Goal: Task Accomplishment & Management: Manage account settings

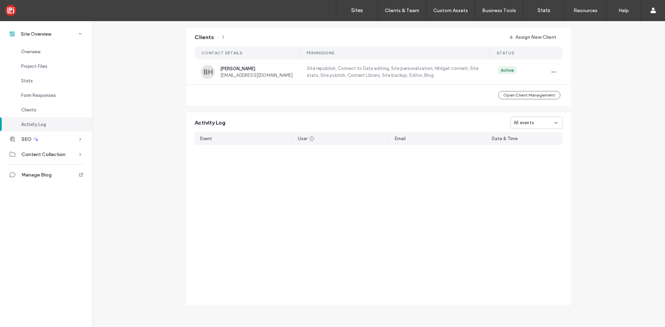
scroll to position [388, 0]
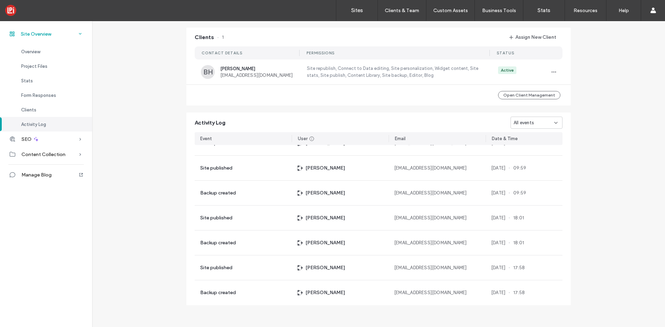
click at [16, 33] on div "Site Overview" at bounding box center [46, 33] width 92 height 15
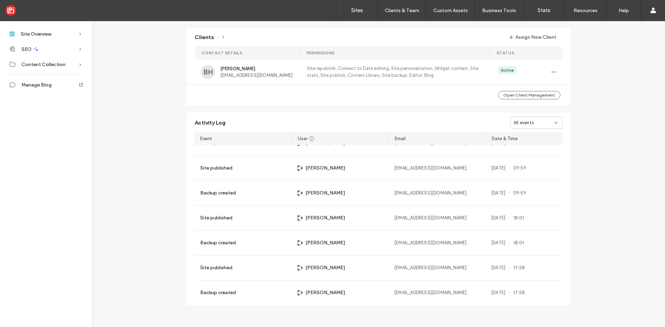
click at [6, 13] on div at bounding box center [44, 10] width 79 height 11
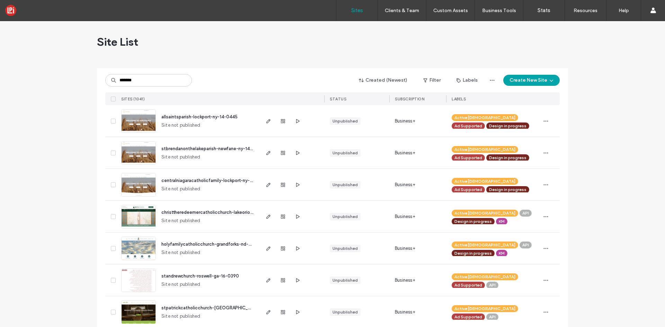
type input "*******"
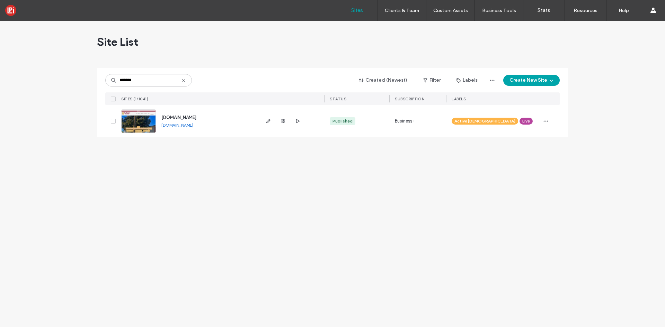
click at [133, 125] on img at bounding box center [139, 133] width 34 height 47
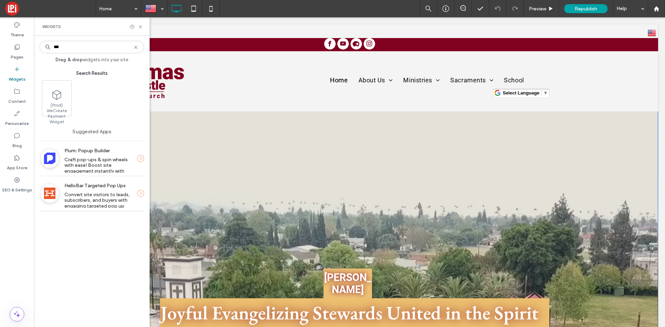
type input "***"
click at [125, 161] on span "Craft pop-ups & spin wheels with ease! Boost site engagement instantly with our…" at bounding box center [96, 168] width 64 height 23
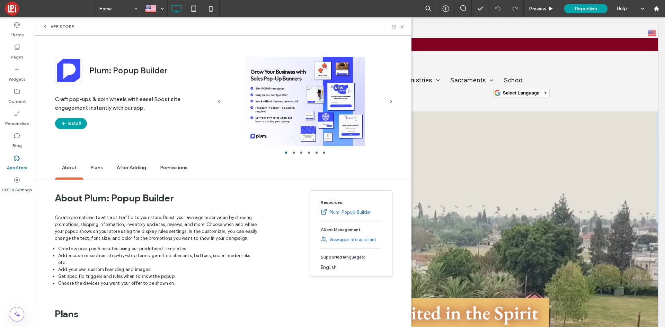
click at [43, 26] on icon at bounding box center [45, 27] width 6 height 6
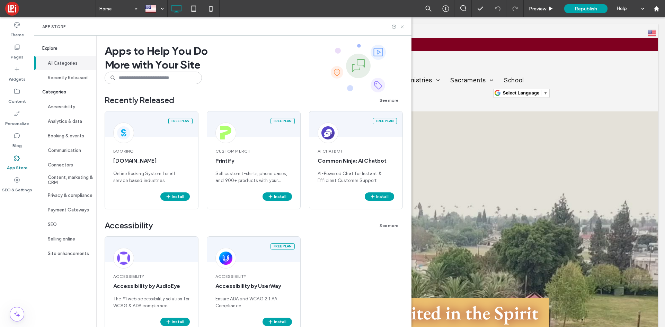
click at [405, 28] on icon at bounding box center [402, 26] width 5 height 5
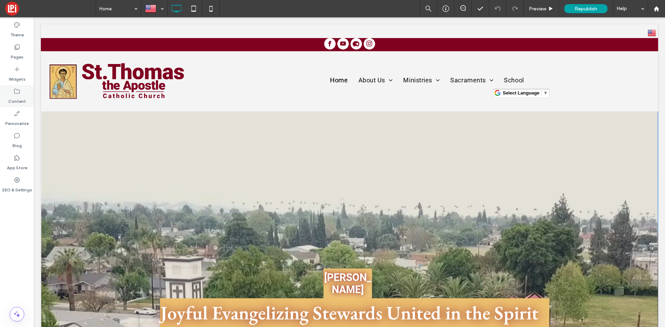
click at [21, 98] on label "Content" at bounding box center [17, 100] width 18 height 10
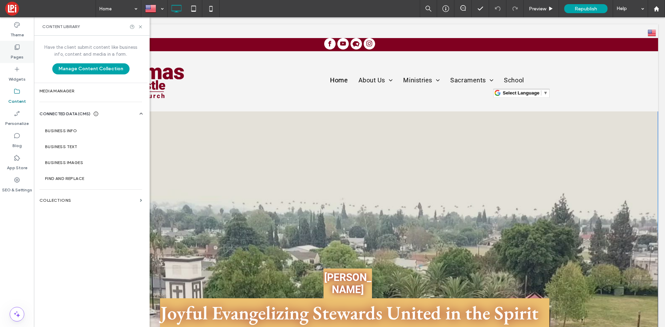
click at [19, 53] on label "Pages" at bounding box center [17, 56] width 13 height 10
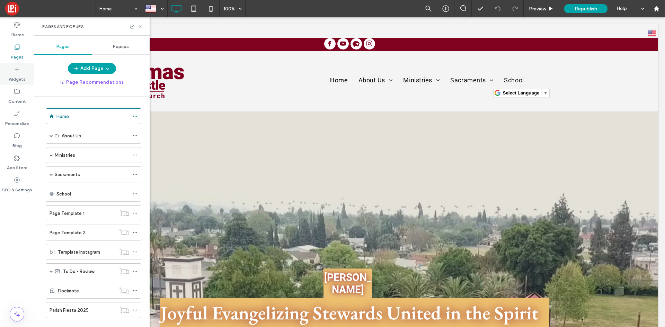
click at [22, 77] on label "Widgets" at bounding box center [17, 78] width 17 height 10
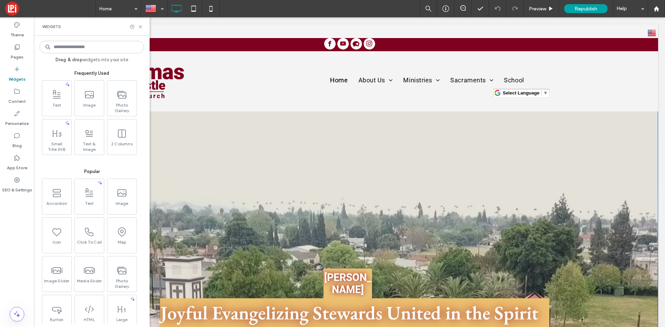
click at [95, 47] on input at bounding box center [91, 47] width 105 height 12
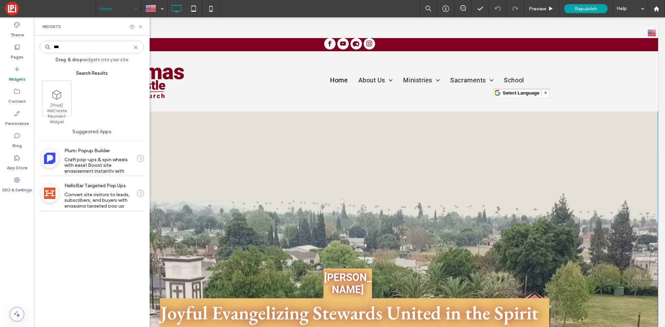
type input "***"
click at [141, 26] on icon at bounding box center [140, 26] width 5 height 5
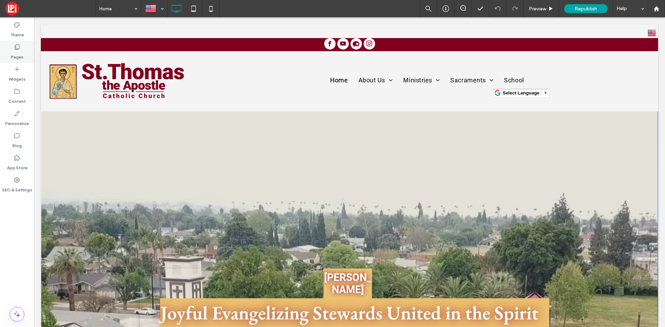
click at [18, 52] on label "Pages" at bounding box center [17, 56] width 13 height 10
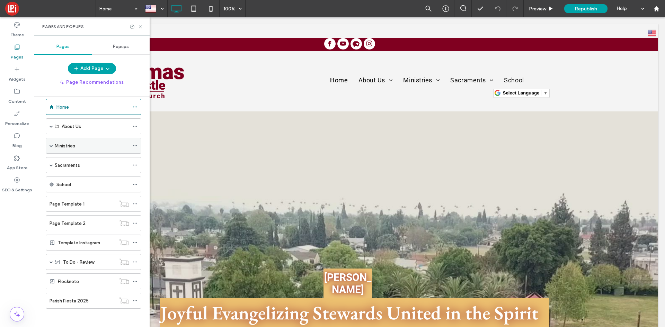
scroll to position [12, 0]
click at [123, 47] on span "Popups" at bounding box center [121, 47] width 16 height 6
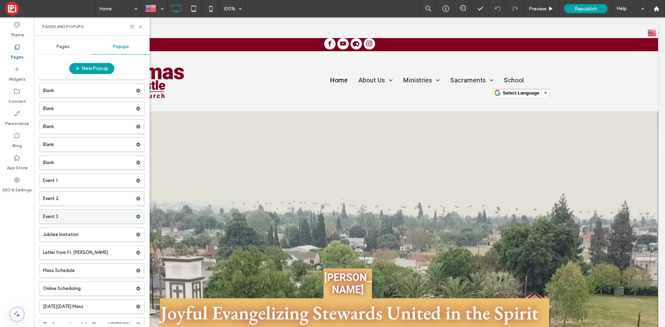
scroll to position [97, 0]
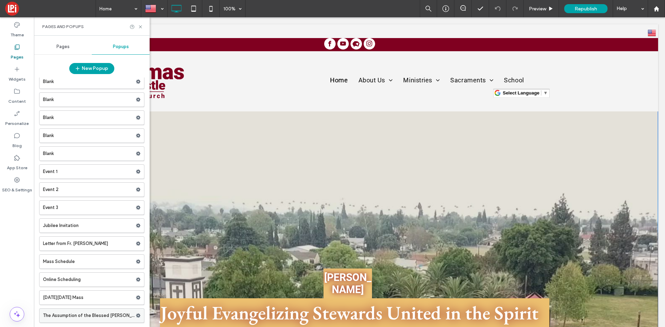
click at [74, 318] on label "The Assumption of the Blessed Virgin Mary." at bounding box center [89, 316] width 93 height 14
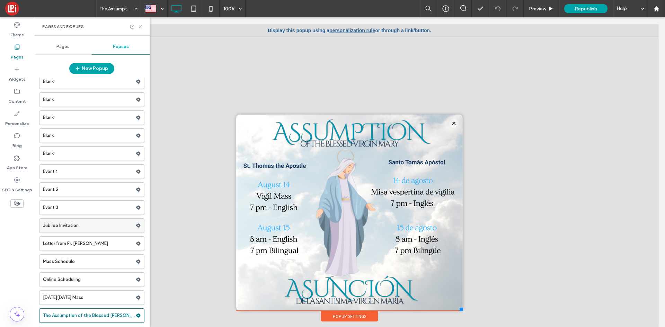
click at [64, 230] on label "Jubilee Invitation" at bounding box center [89, 226] width 93 height 14
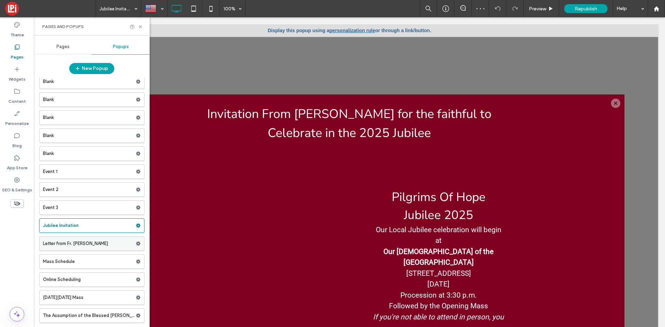
click at [78, 248] on label "Letter from Fr. Celestine" at bounding box center [89, 244] width 93 height 14
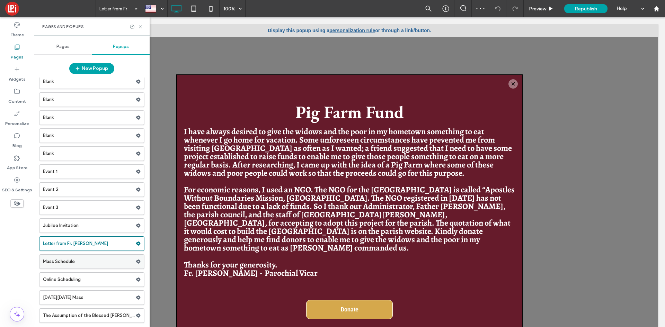
click at [74, 260] on label "Mass Schedule" at bounding box center [89, 262] width 93 height 14
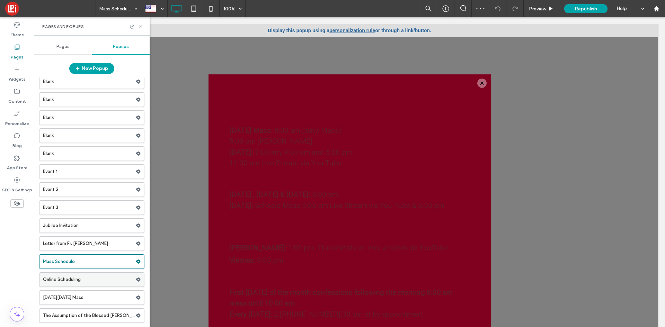
click at [73, 277] on label "Online Scheduling" at bounding box center [89, 280] width 93 height 14
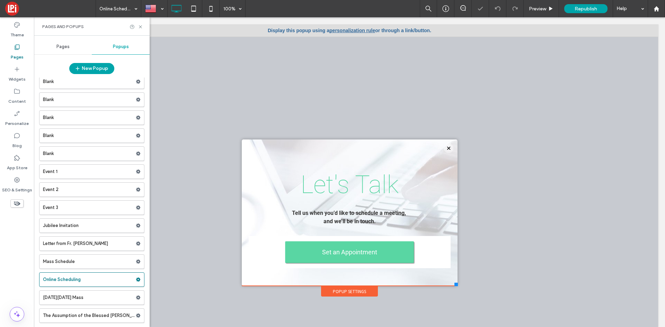
click at [75, 298] on label "Thanksgiving Day Mass" at bounding box center [89, 298] width 93 height 14
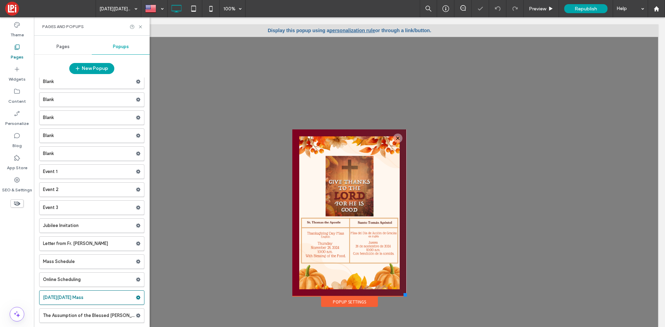
click at [80, 318] on label "The Assumption of the Blessed Virgin Mary." at bounding box center [89, 316] width 93 height 14
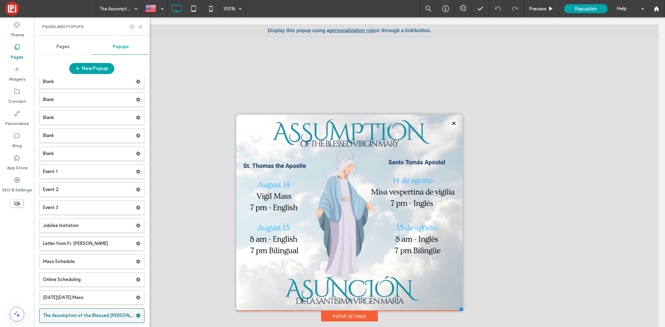
click at [136, 314] on use at bounding box center [138, 316] width 5 height 4
click at [136, 313] on icon at bounding box center [138, 315] width 5 height 5
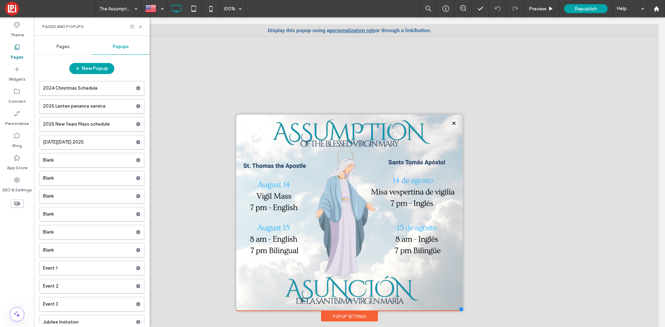
click at [60, 50] on div "Pages" at bounding box center [63, 46] width 58 height 15
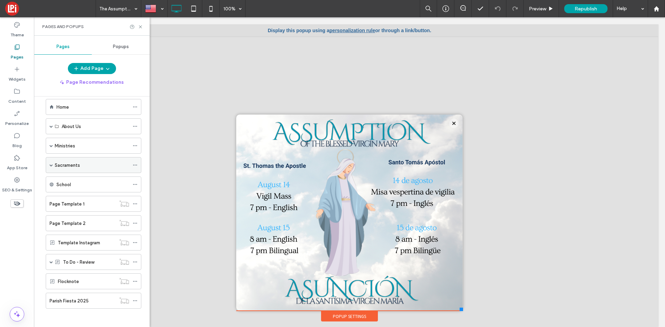
scroll to position [12, 0]
click at [132, 47] on div "Popups" at bounding box center [121, 46] width 58 height 15
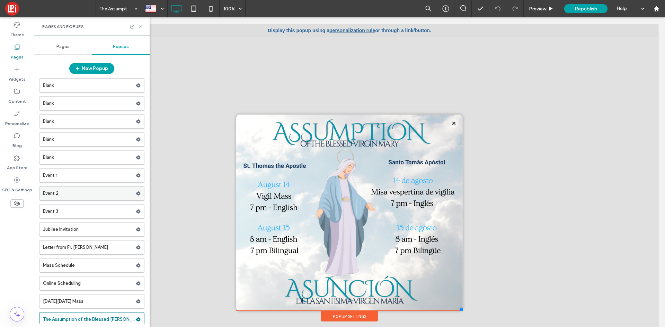
scroll to position [97, 0]
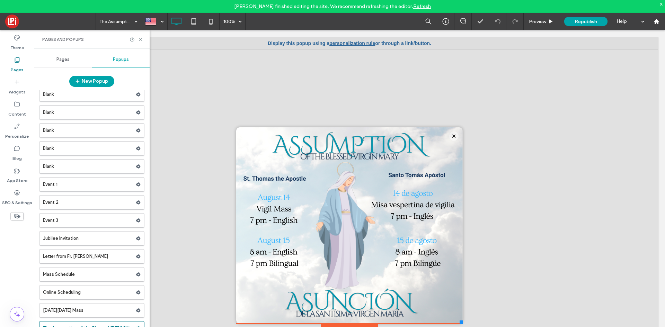
click at [9, 19] on span at bounding box center [50, 22] width 90 height 14
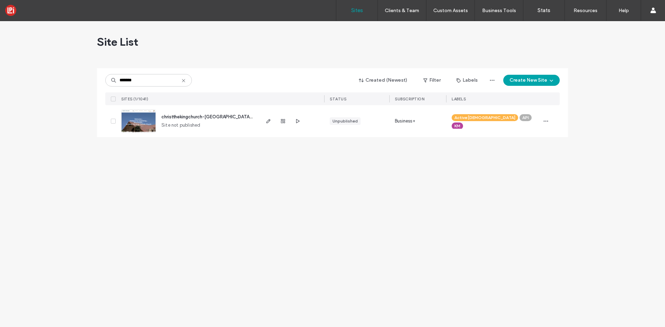
type input "*******"
click at [195, 118] on span "christthekingchurch-lasvegas-nv-05-1786" at bounding box center [219, 116] width 116 height 5
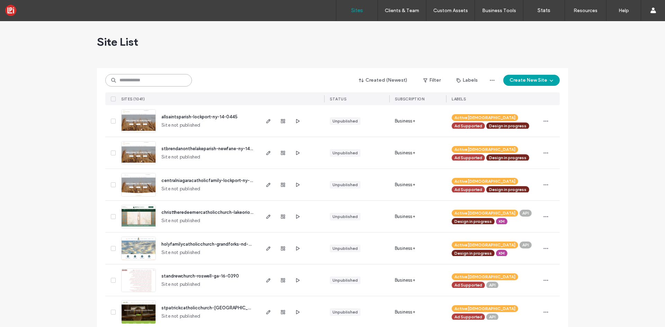
drag, startPoint x: 0, startPoint y: 0, endPoint x: 169, endPoint y: 75, distance: 185.1
click at [169, 75] on input at bounding box center [148, 80] width 87 height 12
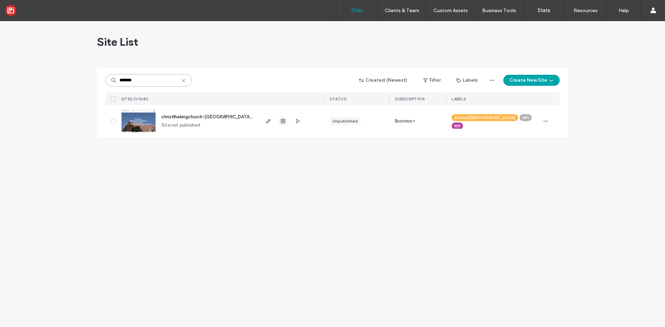
type input "*******"
click at [282, 122] on icon "button" at bounding box center [283, 121] width 6 height 6
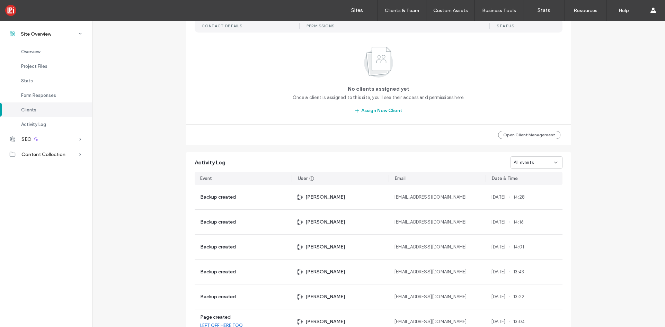
scroll to position [628, 0]
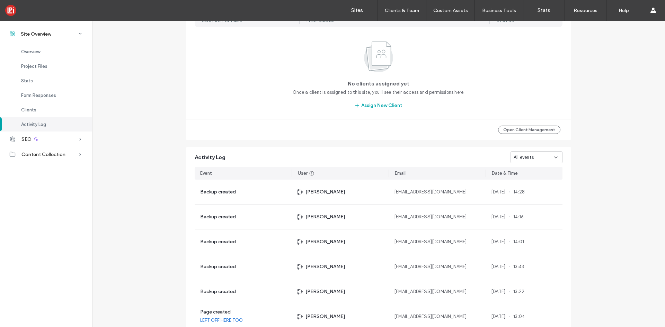
scroll to position [628, 0]
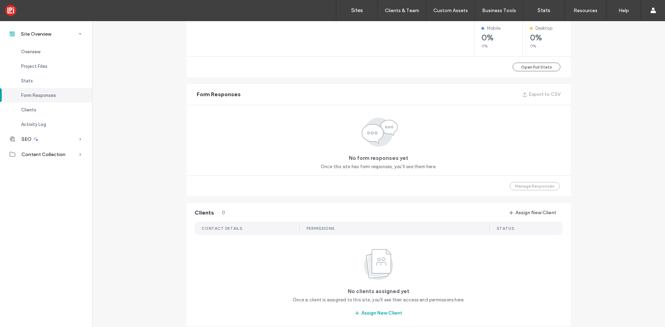
scroll to position [317, 0]
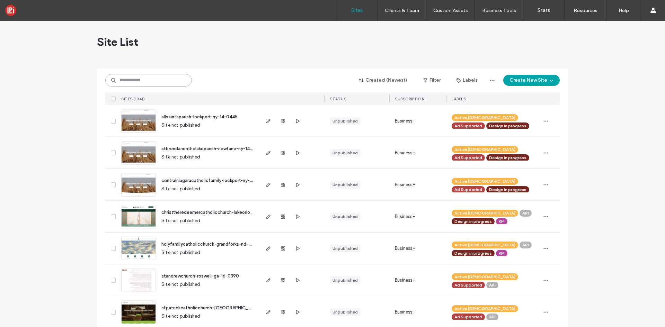
click at [148, 77] on input at bounding box center [148, 80] width 87 height 12
paste input "*******"
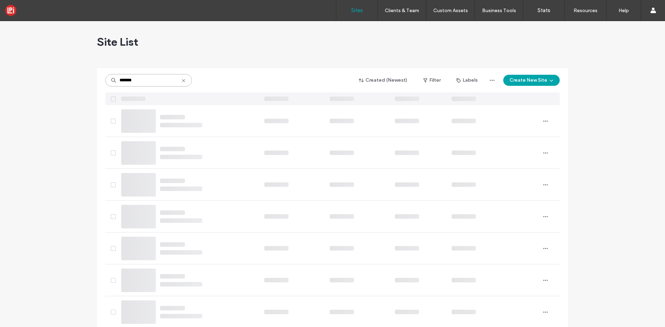
type input "*******"
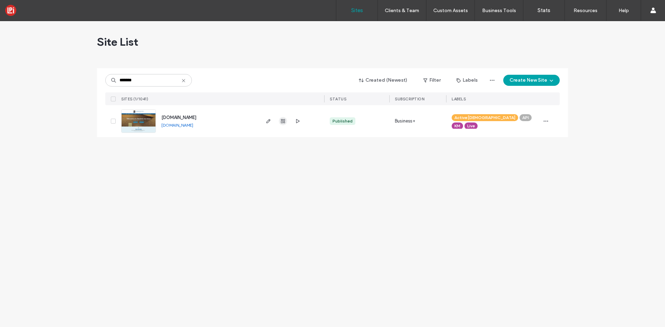
click at [285, 122] on use "button" at bounding box center [283, 121] width 4 height 4
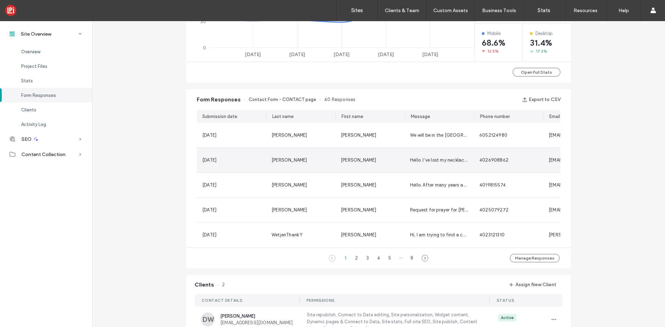
scroll to position [519, 0]
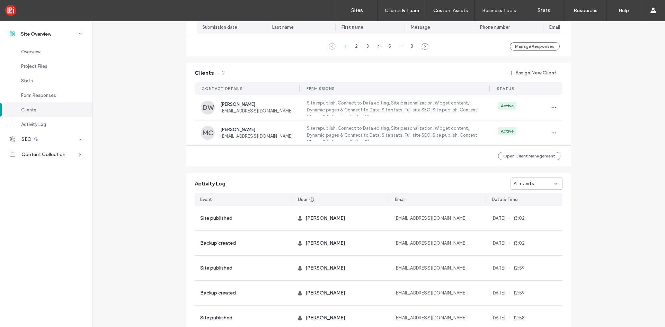
scroll to position [554, 0]
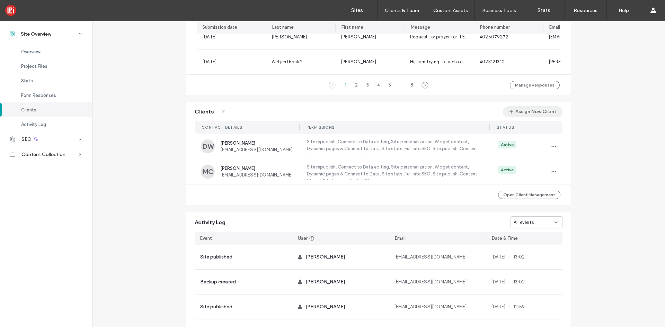
click at [525, 116] on button "Assign New Client" at bounding box center [533, 111] width 60 height 11
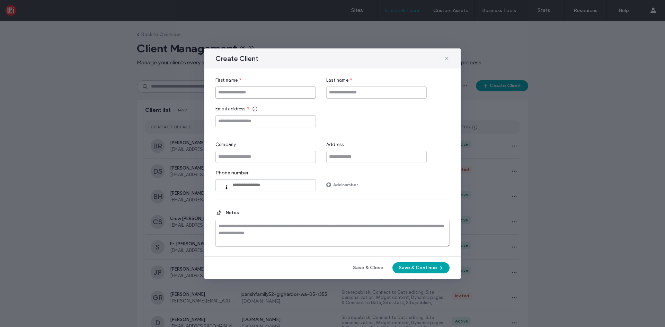
click at [278, 92] on input "First name" at bounding box center [265, 93] width 100 height 12
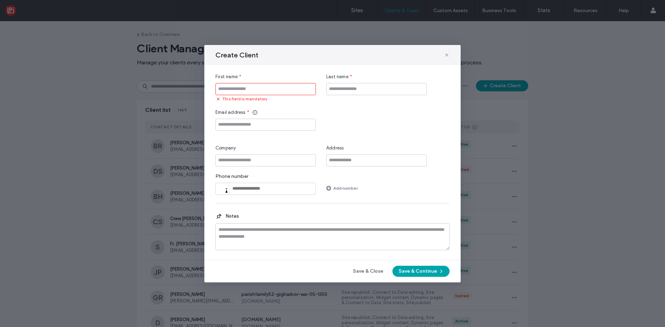
click at [232, 89] on input "First name" at bounding box center [265, 89] width 100 height 12
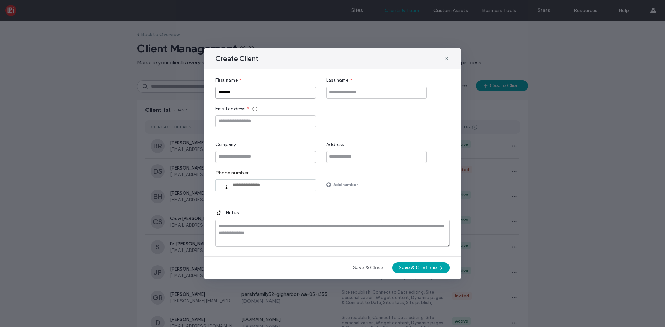
type input "*******"
type input "*"
type input "****"
click at [245, 114] on div "Email address *" at bounding box center [265, 117] width 100 height 22
click at [247, 116] on input "Email address" at bounding box center [265, 121] width 100 height 12
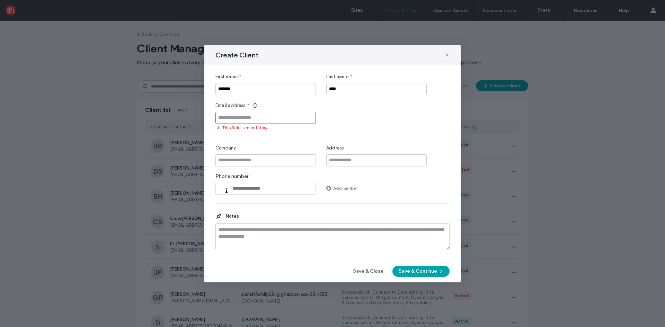
click at [269, 120] on input "Email address" at bounding box center [265, 118] width 100 height 12
paste input "**********"
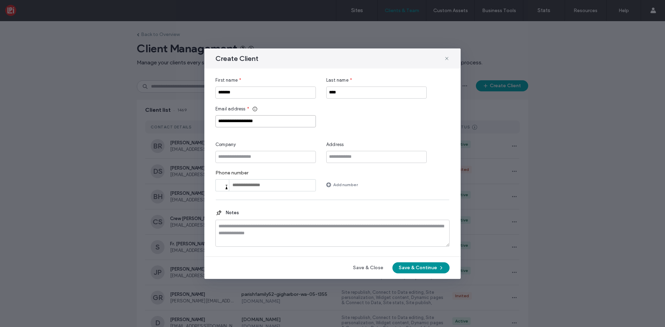
type input "**********"
click at [423, 270] on button "Save & Continue" at bounding box center [420, 267] width 57 height 11
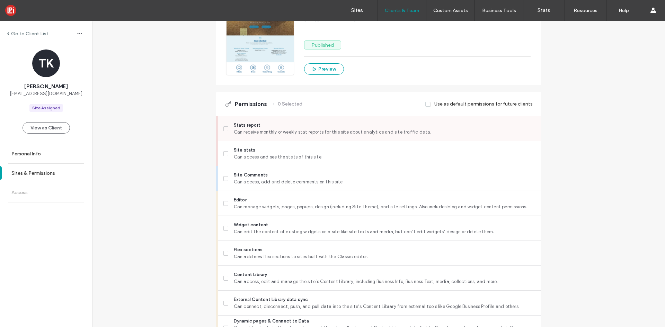
scroll to position [104, 0]
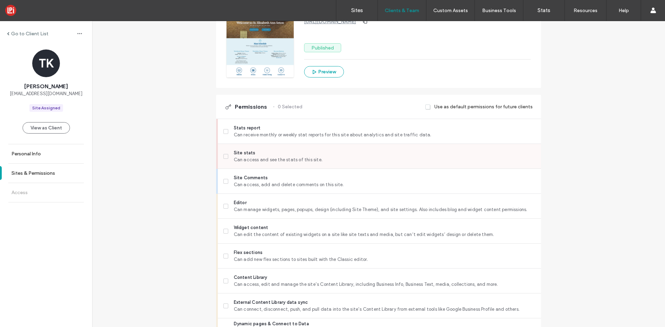
click at [224, 154] on span at bounding box center [225, 156] width 5 height 5
click at [225, 206] on span at bounding box center [225, 206] width 5 height 5
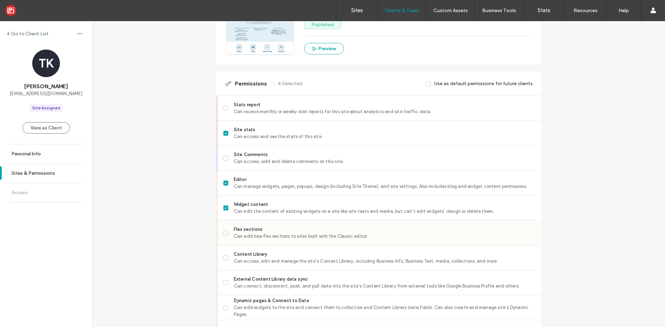
scroll to position [139, 0]
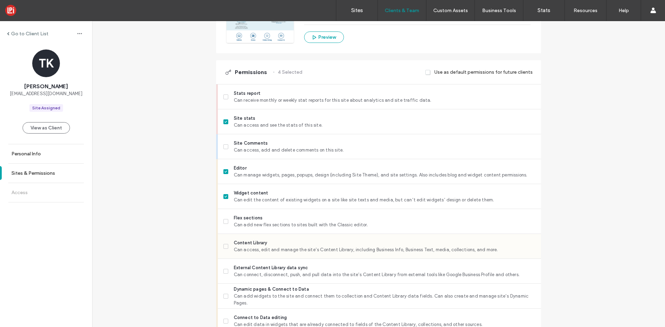
click at [225, 243] on label "Content Library Can access, edit and manage the site’s Content Library, includi…" at bounding box center [379, 247] width 312 height 14
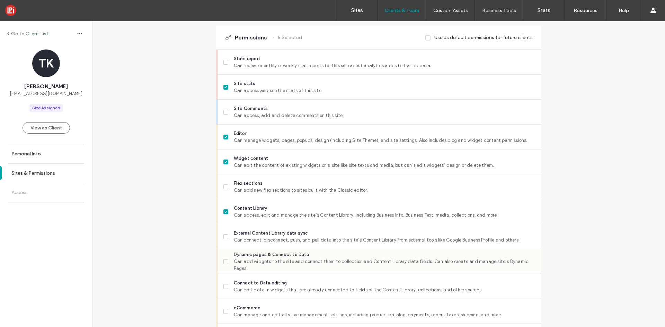
click at [225, 260] on span at bounding box center [225, 261] width 5 height 5
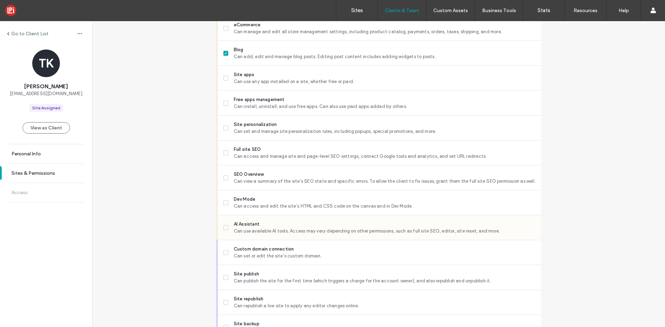
scroll to position [519, 0]
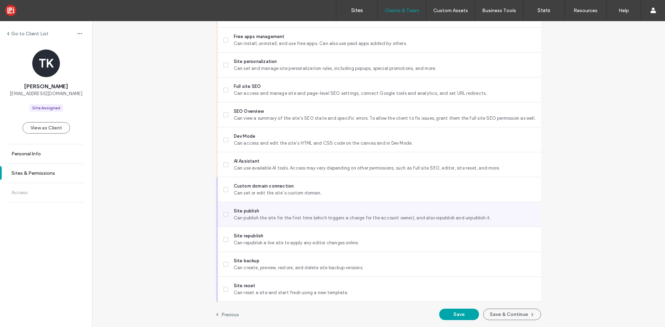
click at [216, 211] on div at bounding box center [217, 214] width 2 height 25
click at [221, 213] on div "Site publish Can publish the site for the first time (which triggers a charge f…" at bounding box center [379, 214] width 323 height 25
click at [224, 217] on label "Site publish Can publish the site for the first time (which triggers a charge f…" at bounding box center [379, 215] width 312 height 14
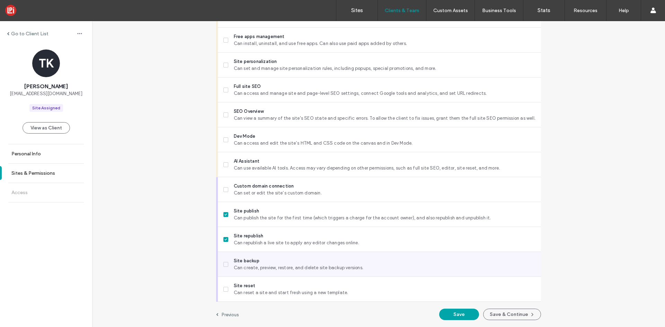
click at [224, 265] on icon at bounding box center [225, 265] width 3 height 2
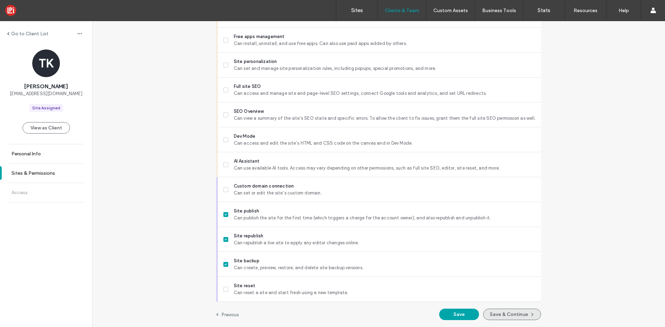
click at [506, 315] on button "Save & Continue" at bounding box center [512, 314] width 58 height 11
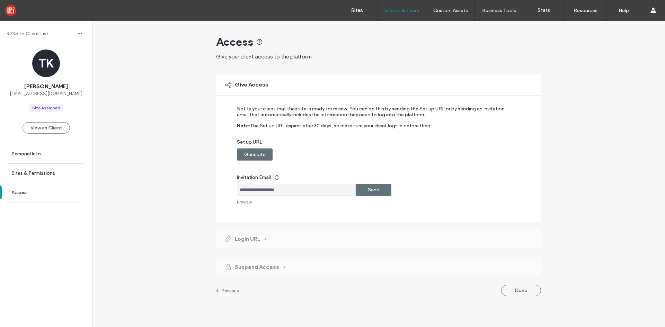
click at [259, 157] on label "Generate" at bounding box center [254, 154] width 21 height 13
click at [364, 150] on div "Copy" at bounding box center [374, 155] width 36 height 12
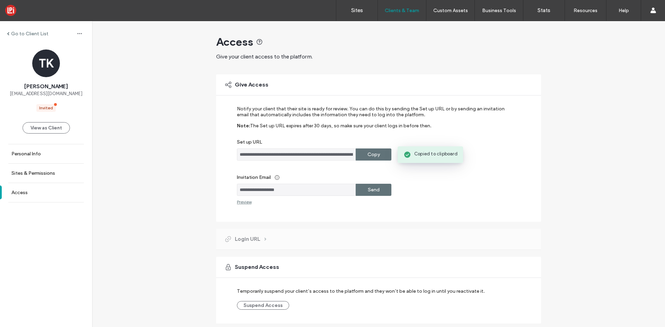
click at [376, 192] on label "Send" at bounding box center [374, 190] width 12 height 13
click at [14, 35] on label "Go to Client List" at bounding box center [29, 34] width 37 height 6
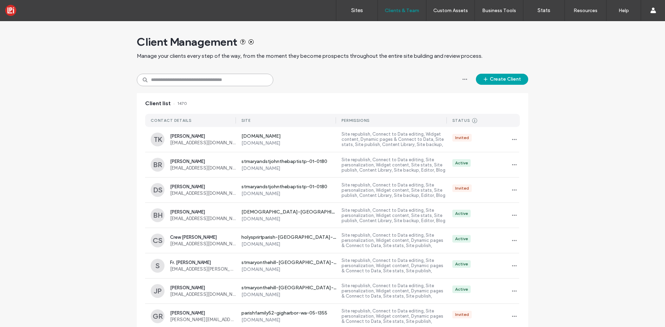
click at [181, 82] on input at bounding box center [205, 80] width 136 height 12
click at [357, 4] on link "Sites" at bounding box center [356, 10] width 41 height 21
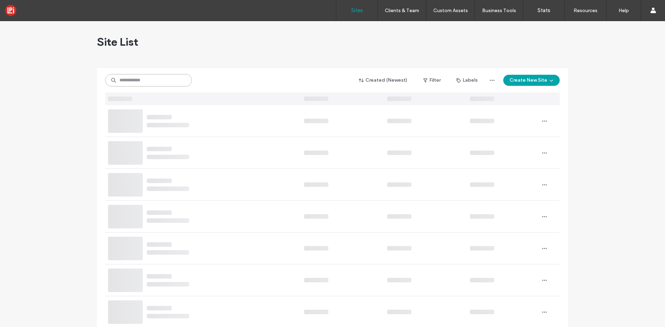
click at [142, 80] on input at bounding box center [148, 80] width 87 height 12
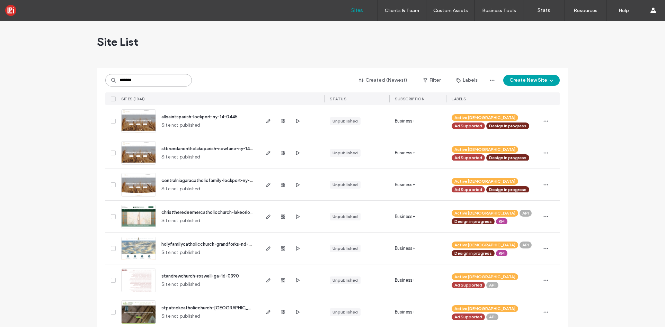
type input "*******"
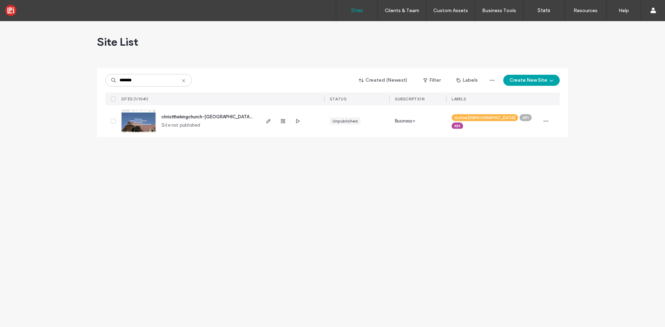
click at [213, 115] on span "christthekingchurch-lasvegas-nv-05-1786" at bounding box center [219, 116] width 116 height 5
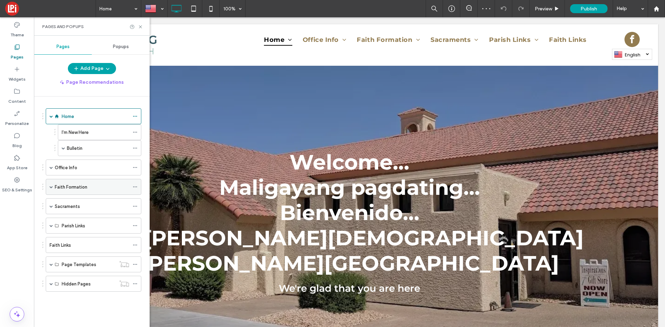
click at [49, 187] on div "Faith Formation" at bounding box center [94, 187] width 96 height 16
click at [50, 186] on span at bounding box center [51, 186] width 3 height 3
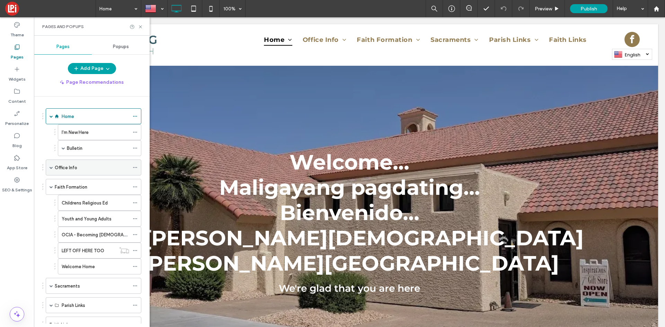
click at [50, 169] on span at bounding box center [51, 167] width 3 height 3
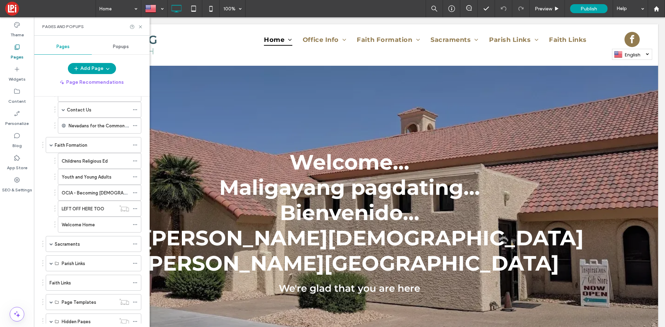
scroll to position [129, 0]
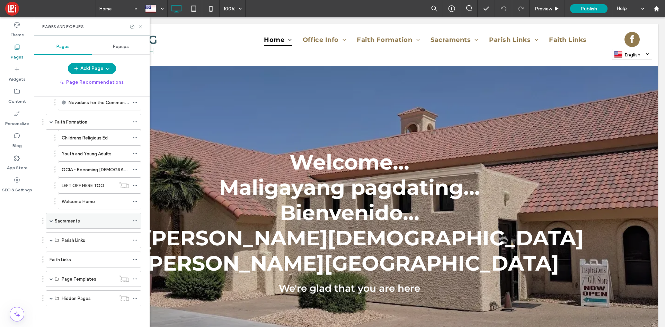
click at [53, 220] on div "Sacraments" at bounding box center [94, 221] width 96 height 16
click at [52, 222] on span at bounding box center [51, 220] width 3 height 3
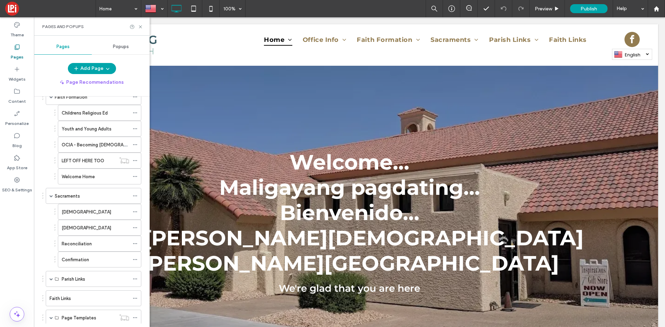
scroll to position [193, 0]
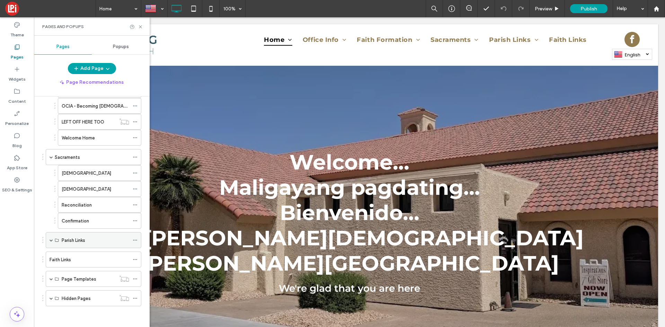
click at [52, 240] on span at bounding box center [51, 240] width 3 height 3
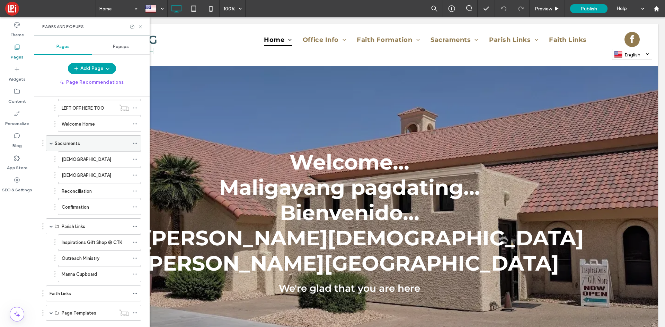
scroll to position [208, 0]
click at [49, 226] on div "Parish Links" at bounding box center [94, 225] width 96 height 16
click at [52, 143] on span at bounding box center [51, 141] width 3 height 3
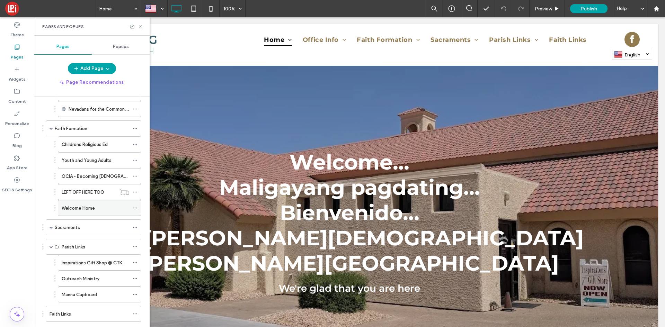
scroll to position [142, 0]
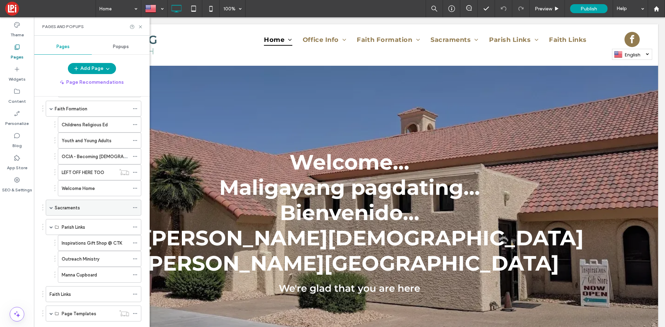
click at [51, 206] on span at bounding box center [51, 207] width 3 height 3
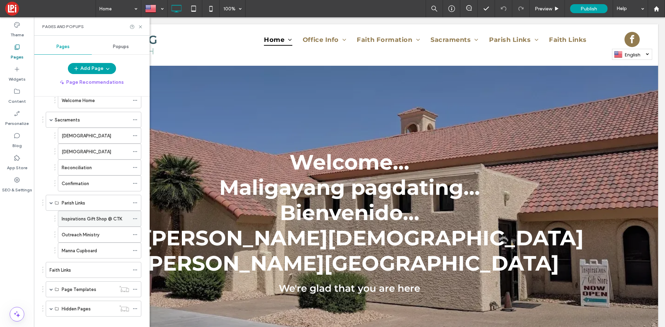
scroll to position [240, 0]
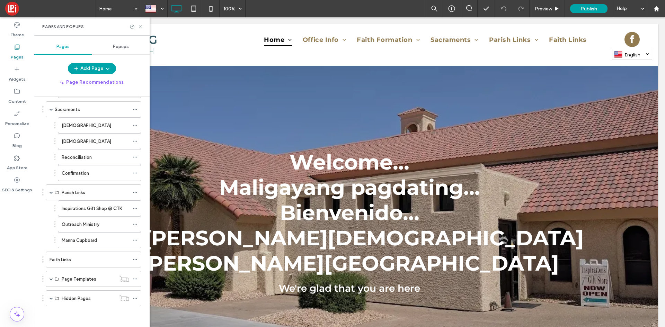
click at [12, 7] on span at bounding box center [50, 9] width 90 height 14
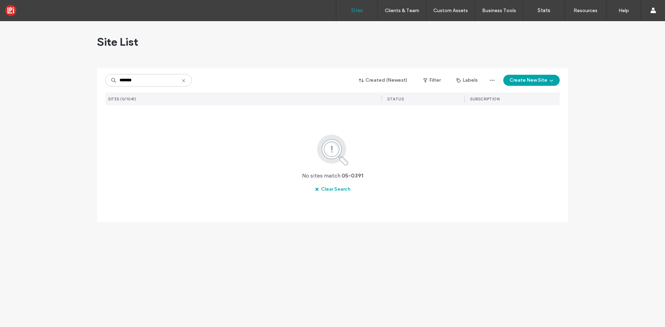
type input "*******"
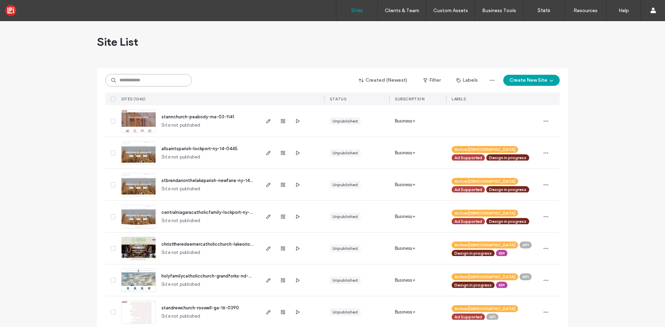
click at [154, 80] on input at bounding box center [148, 80] width 87 height 12
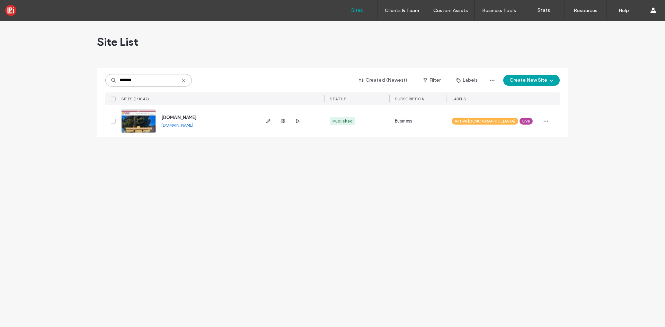
type input "*******"
click at [177, 119] on span "www.stthomasriverside.com" at bounding box center [178, 117] width 35 height 5
